Goal: Task Accomplishment & Management: Manage account settings

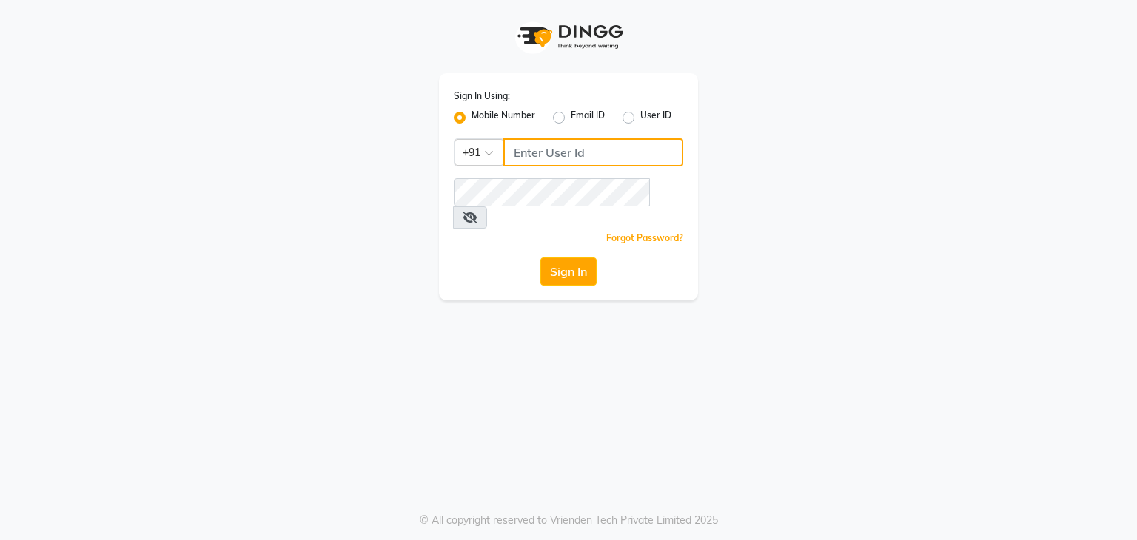
click at [595, 164] on input "Username" at bounding box center [593, 152] width 180 height 28
click at [595, 164] on input "7009213707" at bounding box center [593, 152] width 180 height 28
drag, startPoint x: 595, startPoint y: 164, endPoint x: 575, endPoint y: 161, distance: 20.2
click at [575, 161] on input "7009213707" at bounding box center [593, 152] width 180 height 28
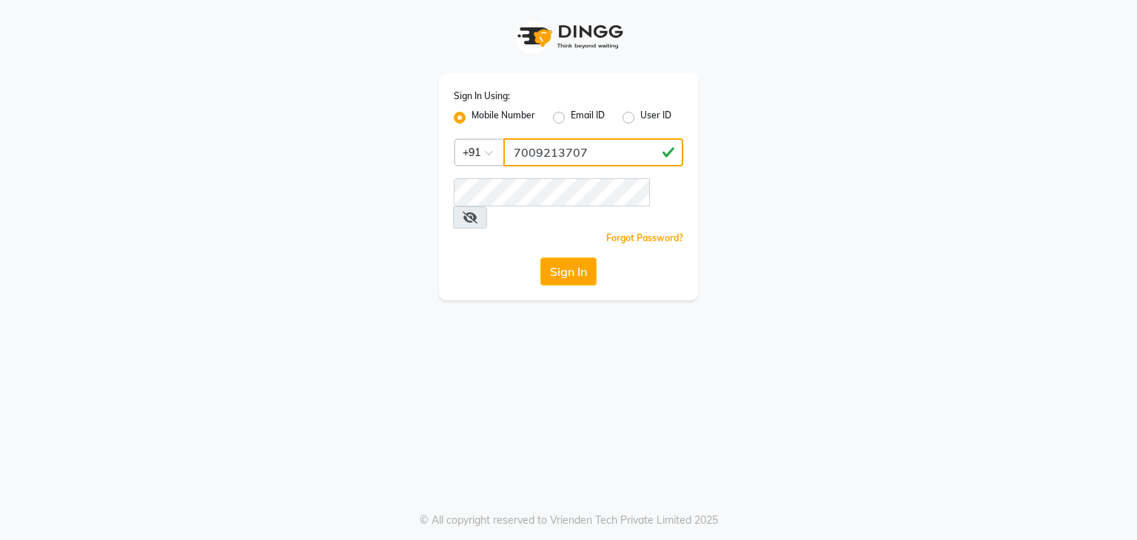
click at [575, 161] on input "7009213707" at bounding box center [593, 152] width 180 height 28
type input "7009213707"
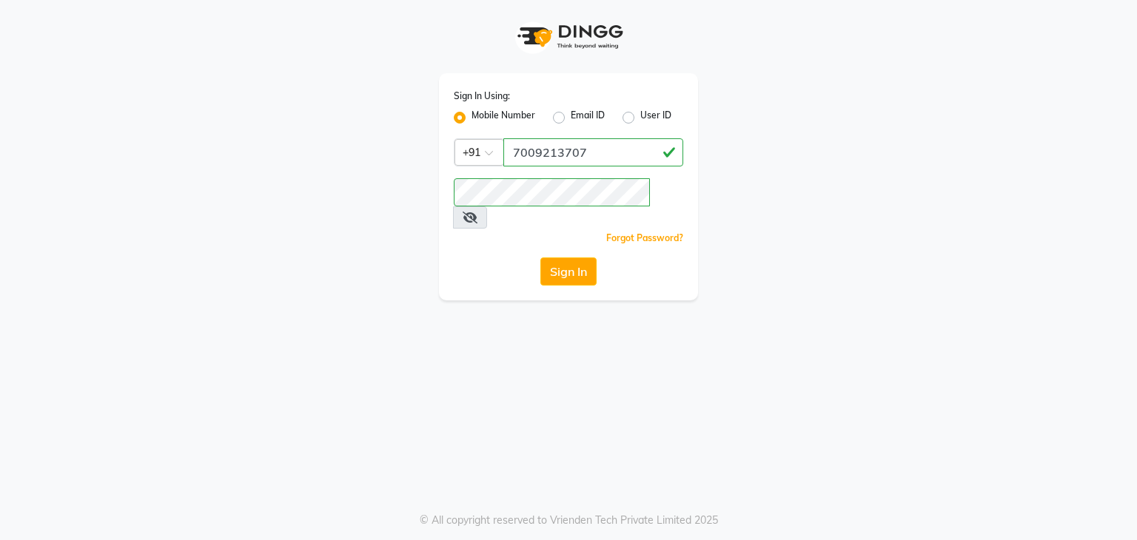
click at [587, 93] on div "Sign In Using: Mobile Number Email ID User ID" at bounding box center [568, 107] width 229 height 38
click at [580, 258] on button "Sign In" at bounding box center [568, 272] width 56 height 28
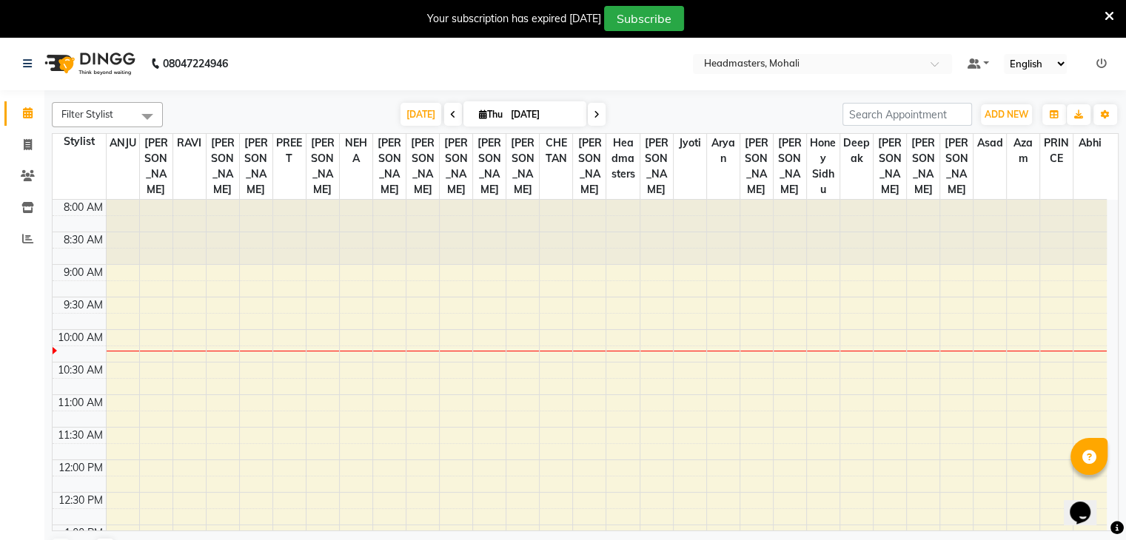
drag, startPoint x: 497, startPoint y: 206, endPoint x: 505, endPoint y: 40, distance: 166.0
click at [505, 40] on app-home "08047224946 Select Location × Headmasters, Mohali Default Panel My Panel Englis…" at bounding box center [563, 306] width 1126 height 538
click at [1095, 16] on div "Your subscription has expired [DATE] Subscribe" at bounding box center [555, 18] width 1098 height 25
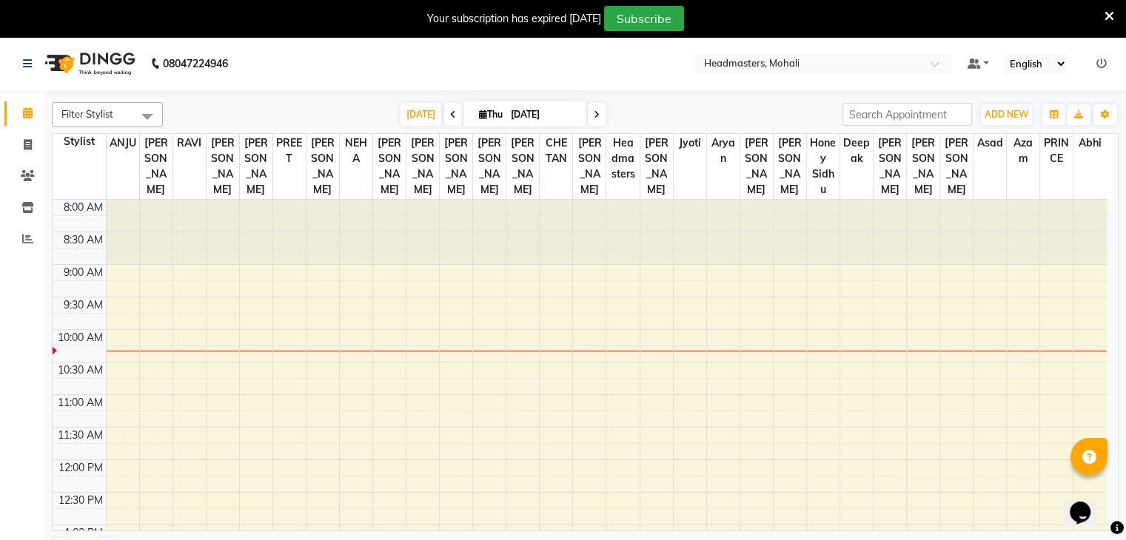
click at [1109, 18] on icon at bounding box center [1109, 16] width 10 height 13
